Goal: Task Accomplishment & Management: Manage account settings

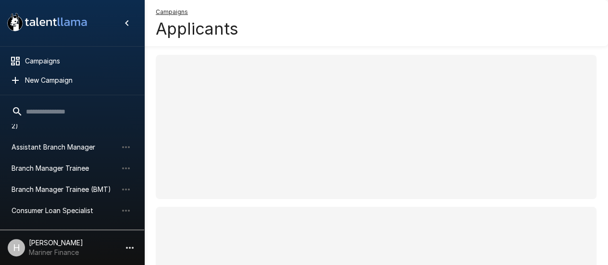
scroll to position [64, 0]
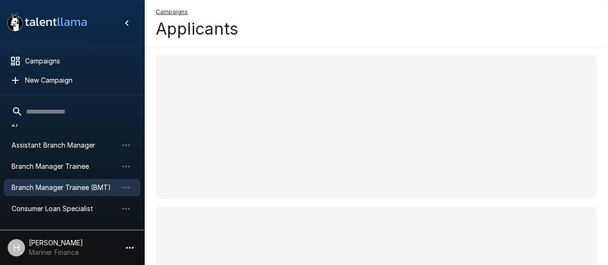
click at [33, 186] on span "Branch Manager Trainee (BMT)" at bounding box center [65, 188] width 106 height 10
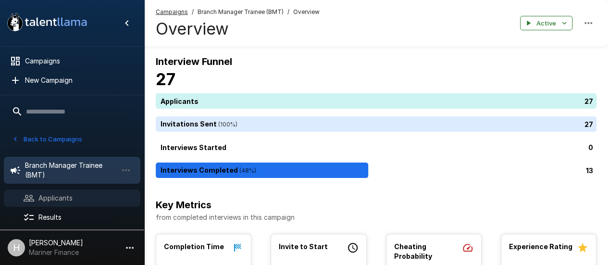
click at [89, 193] on span "Applicants" at bounding box center [85, 198] width 94 height 10
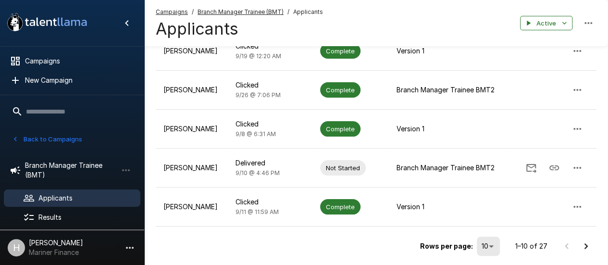
scroll to position [344, 0]
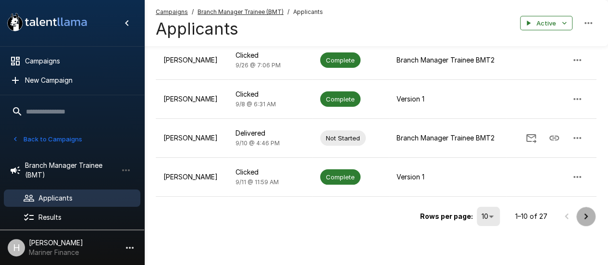
click at [584, 211] on icon "Go to next page" at bounding box center [586, 217] width 12 height 12
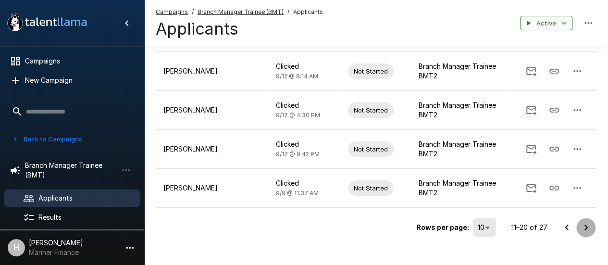
click at [590, 222] on icon "Go to next page" at bounding box center [586, 228] width 12 height 12
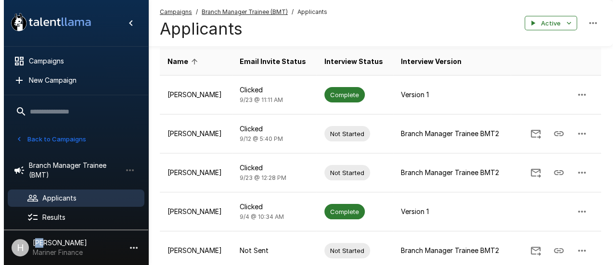
scroll to position [0, 0]
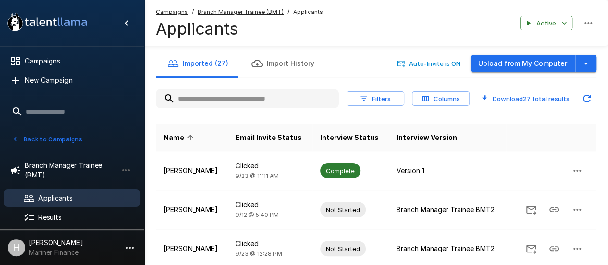
click at [261, 90] on input "text" at bounding box center [247, 98] width 183 height 17
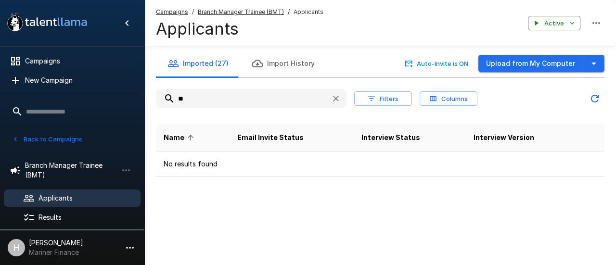
type input "*"
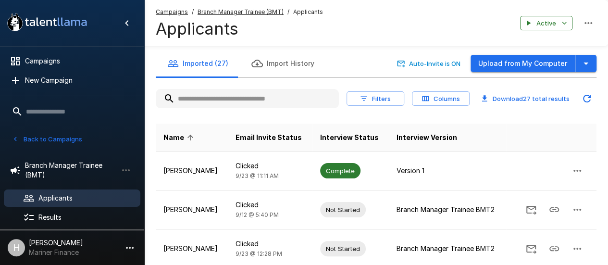
click at [340, 87] on div "Filters Columns Download 27 total results" at bounding box center [376, 98] width 441 height 27
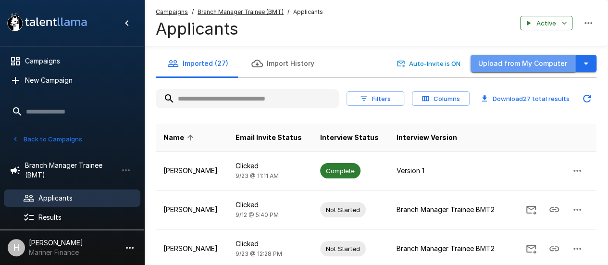
click at [557, 62] on button "Upload from My Computer" at bounding box center [523, 64] width 105 height 18
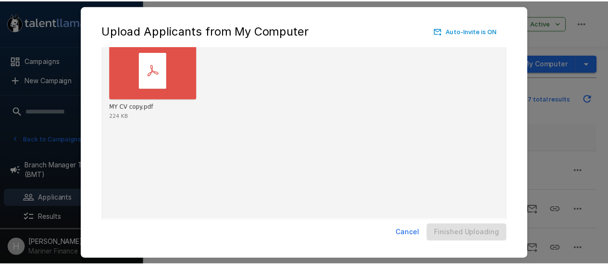
scroll to position [76, 0]
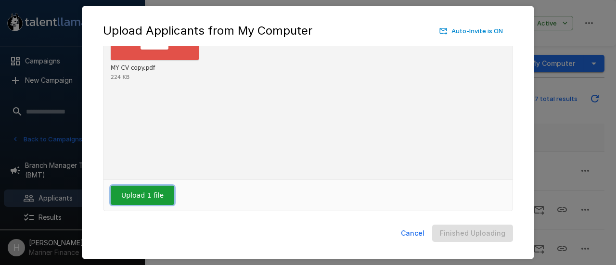
click at [159, 198] on button "Upload 1 file" at bounding box center [142, 195] width 63 height 19
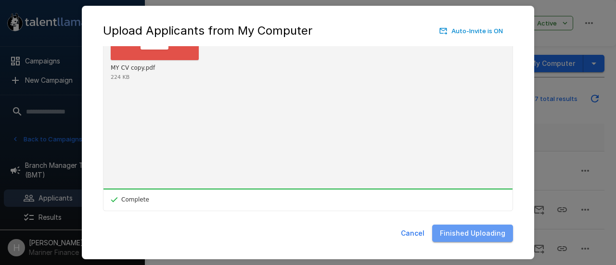
click at [488, 238] on button "Finished Uploading" at bounding box center [472, 234] width 81 height 18
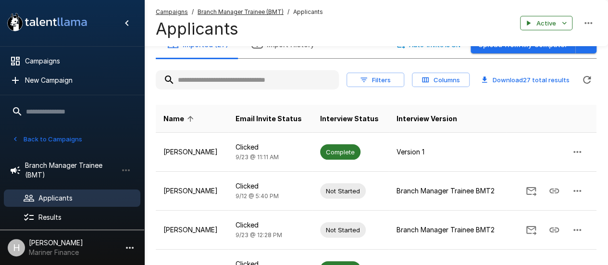
scroll to position [11, 0]
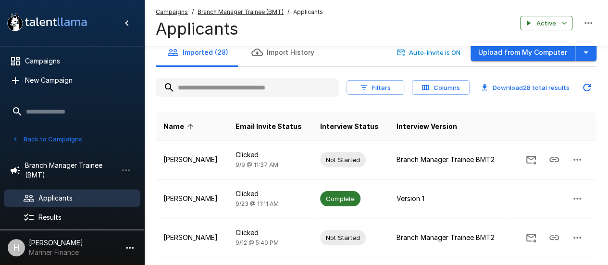
click at [294, 93] on input "text" at bounding box center [247, 87] width 183 height 17
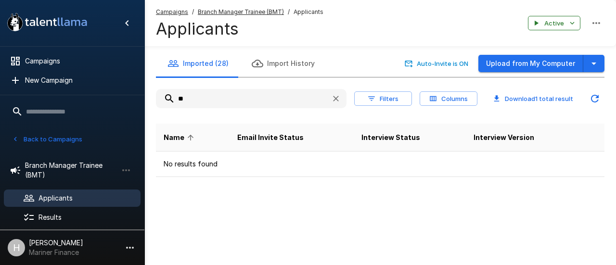
type input "**"
click at [340, 100] on icon "button" at bounding box center [336, 99] width 10 height 10
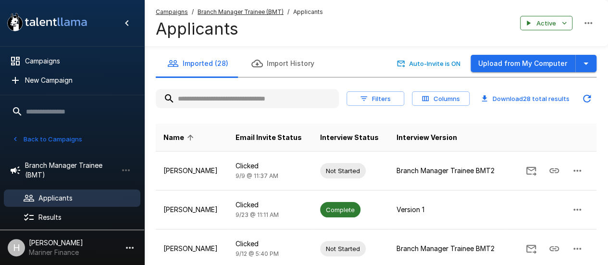
click at [314, 96] on input "text" at bounding box center [247, 98] width 183 height 17
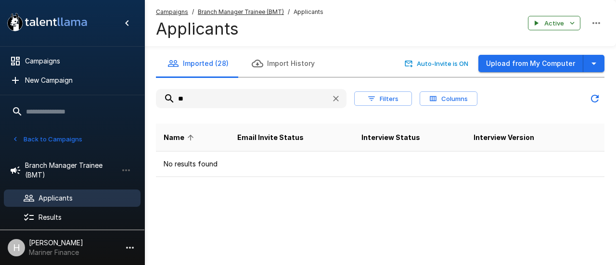
type input "*"
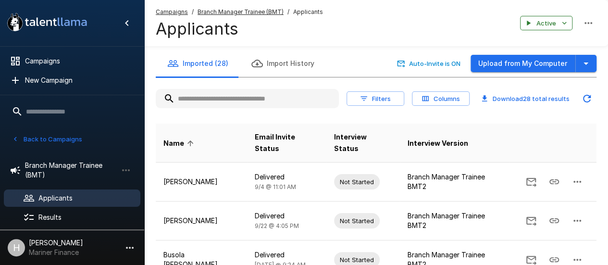
click at [294, 101] on input "text" at bounding box center [247, 98] width 183 height 17
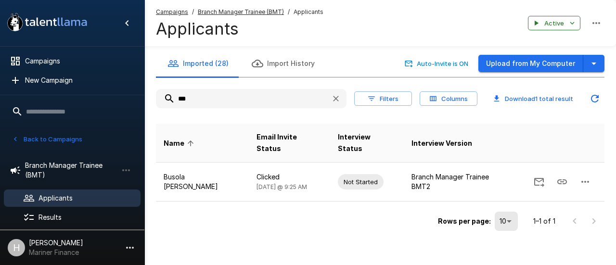
type input "***"
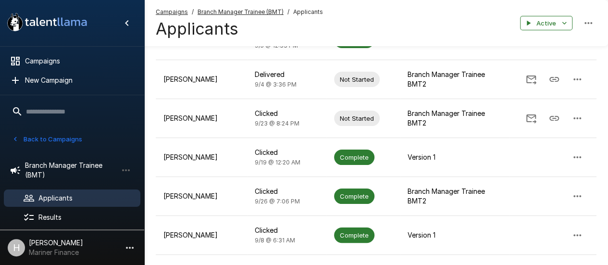
scroll to position [255, 0]
